Goal: Task Accomplishment & Management: Use online tool/utility

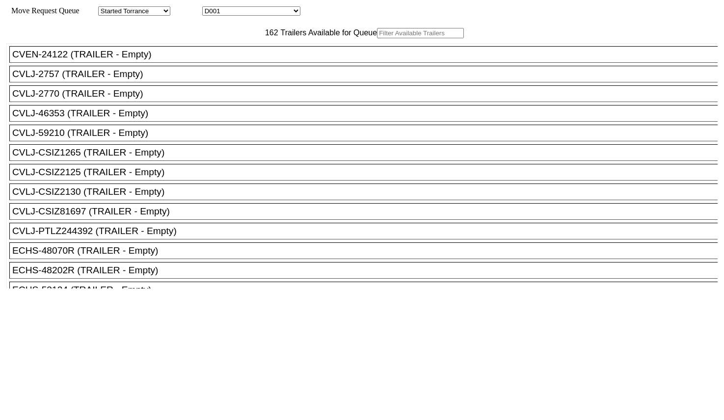
click at [377, 38] on input "text" at bounding box center [420, 33] width 87 height 10
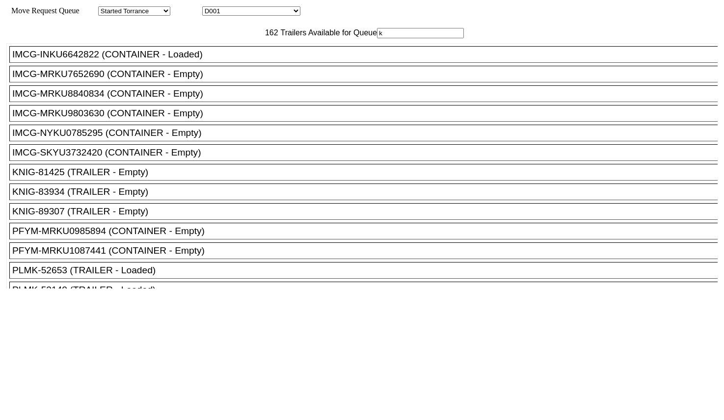
type input "k"
click at [167, 217] on div "KNIG-89307 (TRAILER - Empty)" at bounding box center [367, 211] width 711 height 11
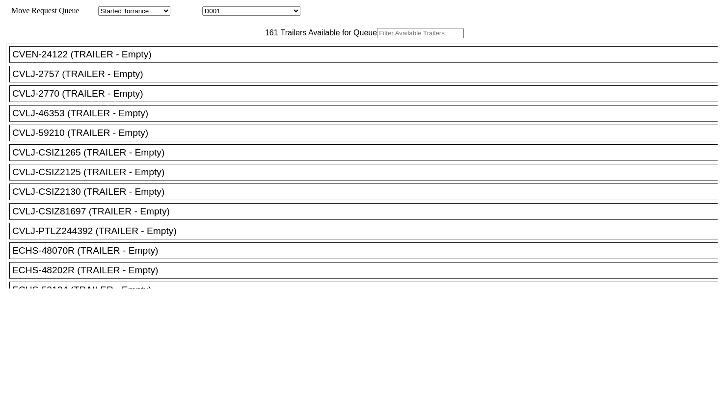
click at [377, 38] on input "text" at bounding box center [420, 33] width 87 height 10
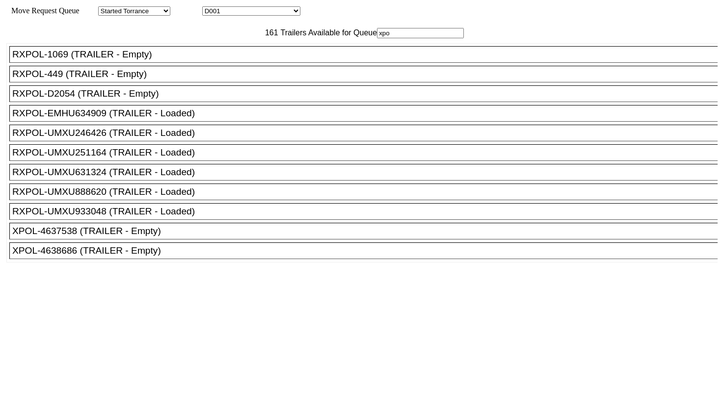
type input "xpo"
click at [178, 256] on div "XPOL-4638686 (TRAILER - Empty)" at bounding box center [367, 250] width 711 height 11
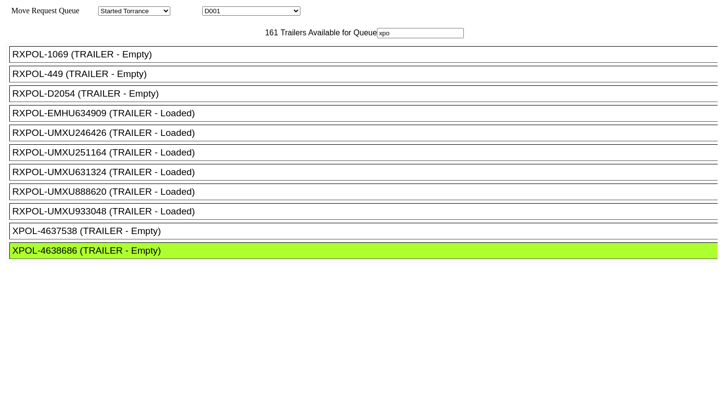
click at [319, 288] on div at bounding box center [361, 405] width 711 height 234
drag, startPoint x: 331, startPoint y: 136, endPoint x: 337, endPoint y: 141, distance: 7.3
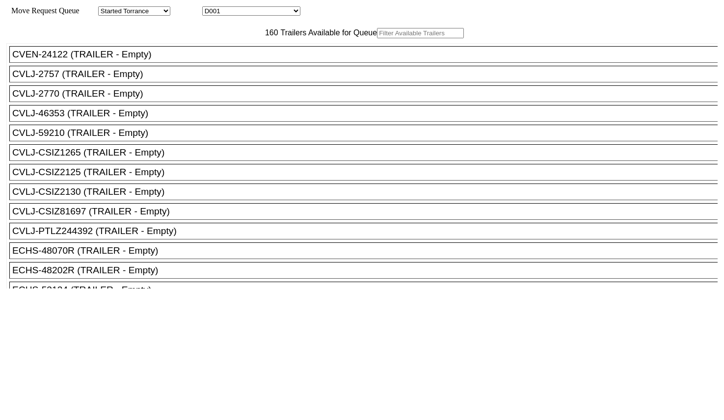
click at [377, 38] on input "text" at bounding box center [420, 33] width 87 height 10
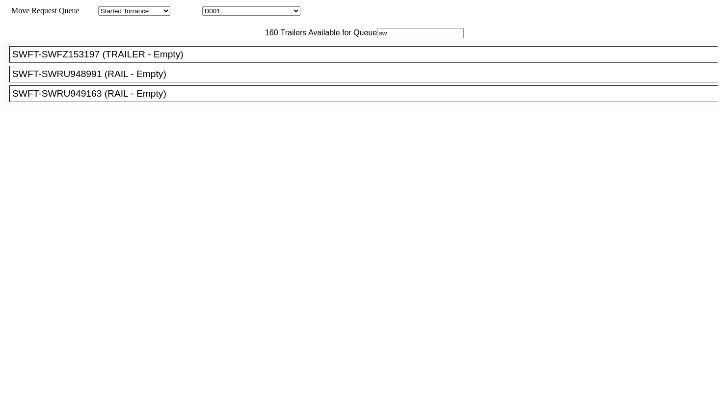
type input "sw"
click at [165, 99] on div "SWFT-SWRU949163 (RAIL - Empty)" at bounding box center [367, 93] width 711 height 11
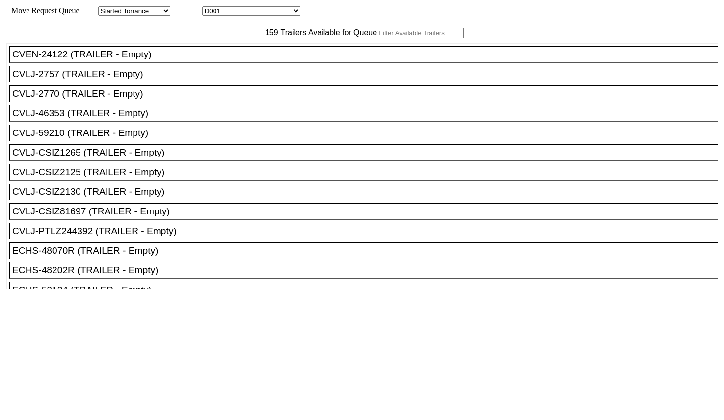
click at [377, 38] on input "text" at bounding box center [420, 33] width 87 height 10
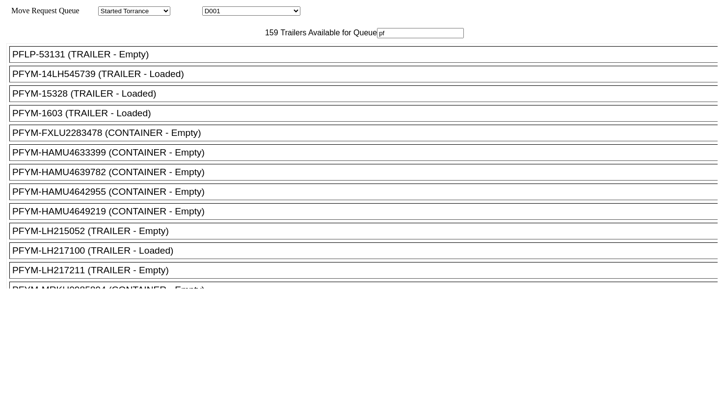
type input "pf"
click at [189, 236] on div "PFYM-LH215052 (TRAILER - Empty)" at bounding box center [367, 231] width 711 height 11
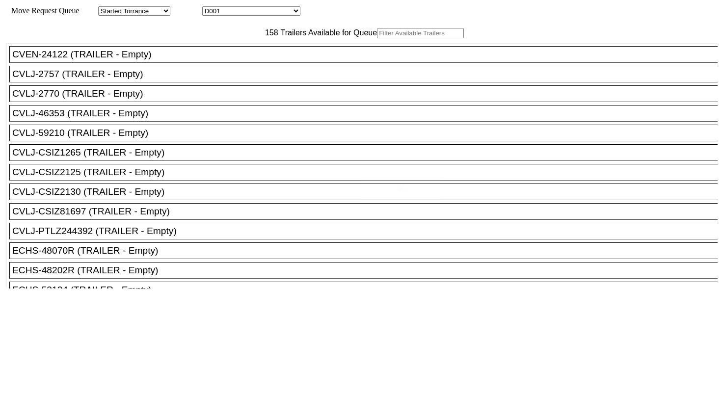
click at [224, 55] on body "Move Request Queue Area Started Torrance Lost Torrance Appt Torrance Bobtail B1…" at bounding box center [362, 165] width 716 height 323
click at [377, 38] on input "text" at bounding box center [420, 33] width 87 height 10
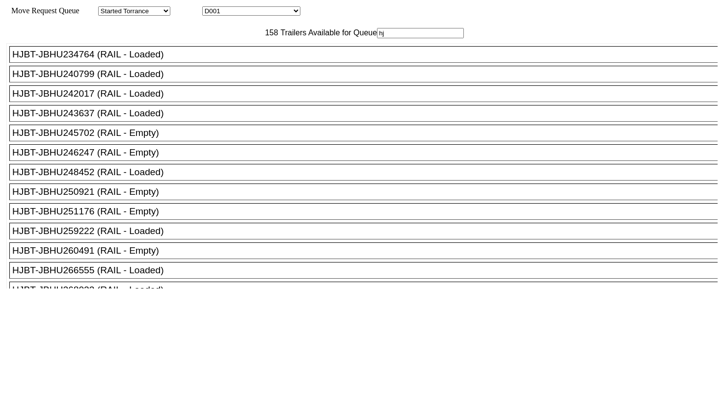
type input "hj"
click at [195, 217] on div "HJBT-JBHU251176 (RAIL - Empty)" at bounding box center [367, 211] width 711 height 11
